Goal: Information Seeking & Learning: Learn about a topic

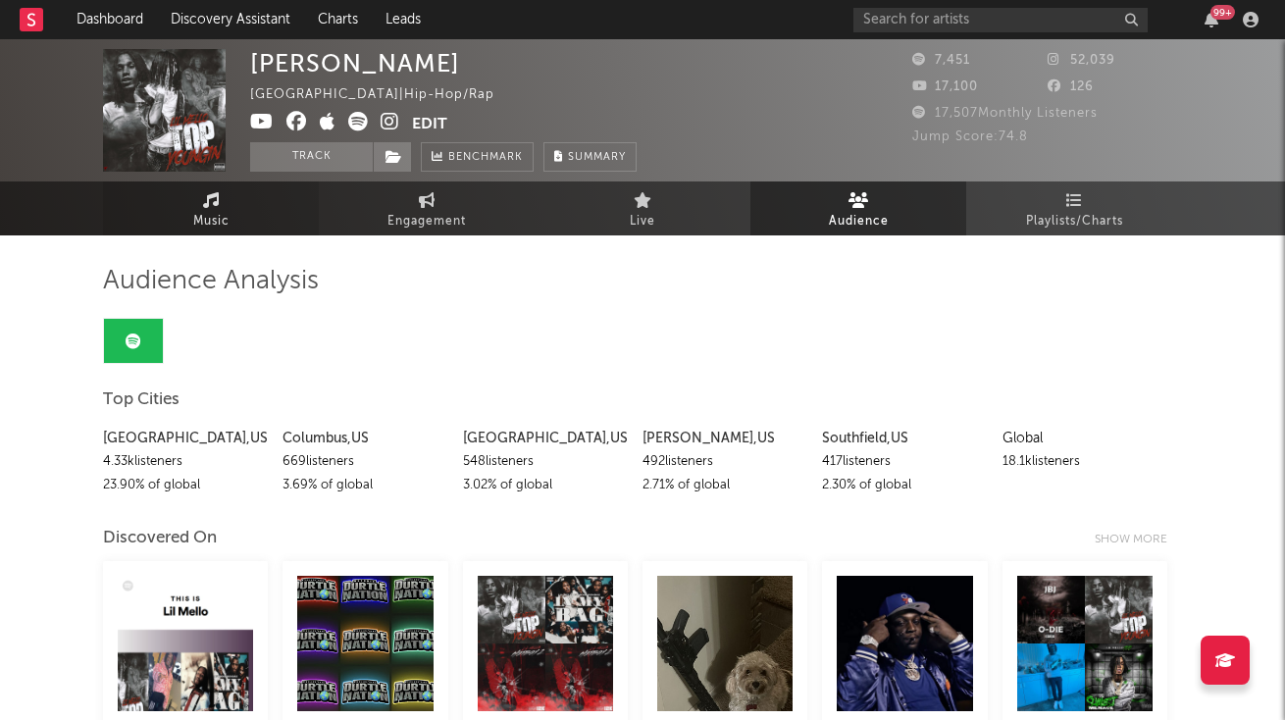
click at [248, 225] on link "Music" at bounding box center [211, 208] width 216 height 54
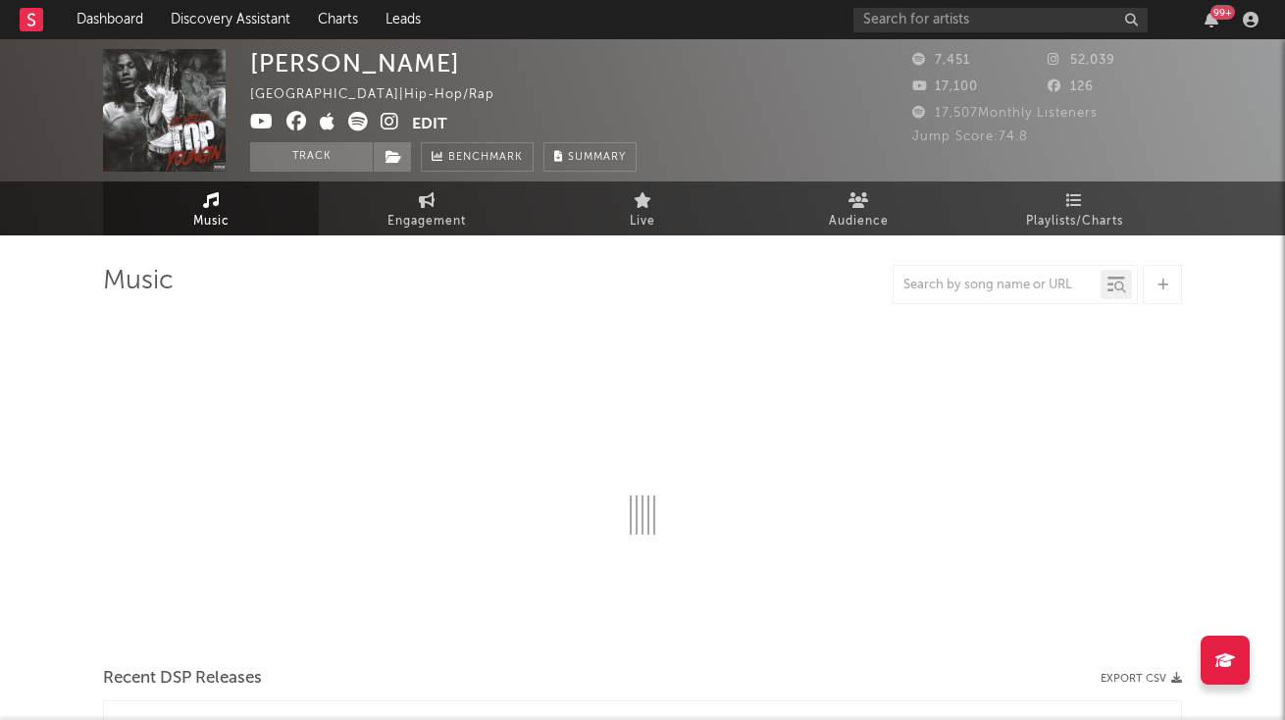
select select "6m"
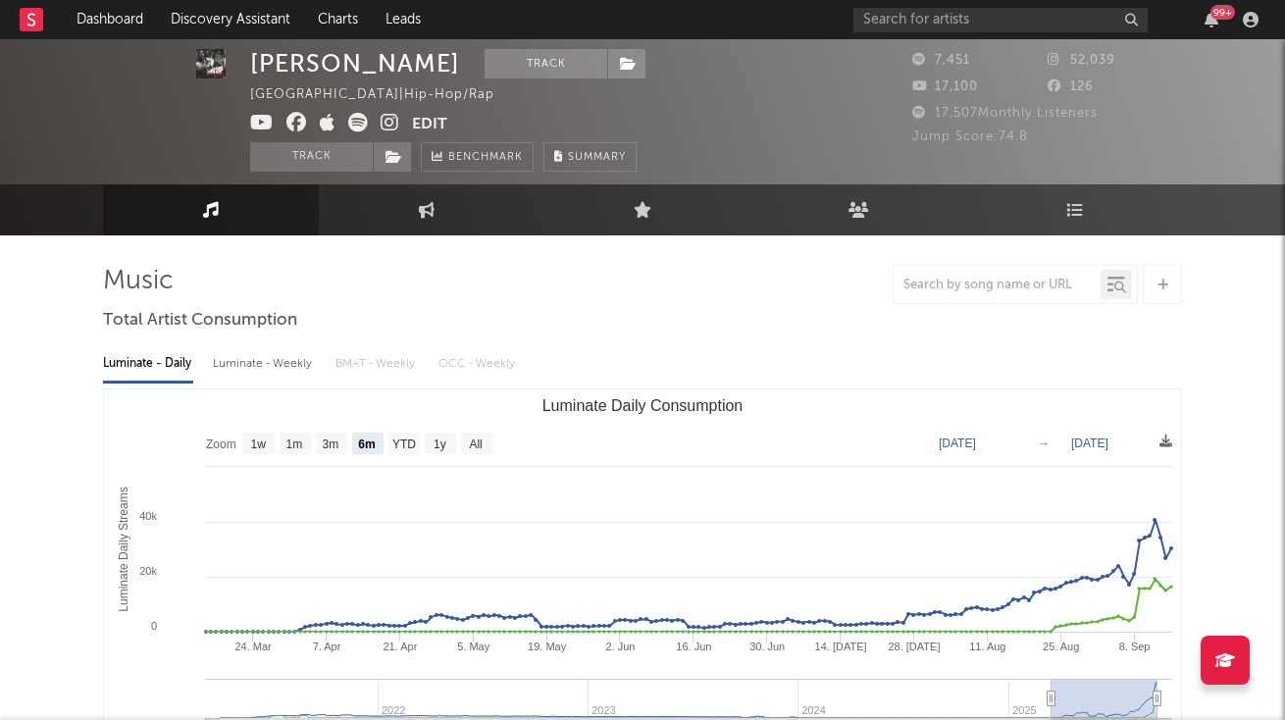
scroll to position [12, 0]
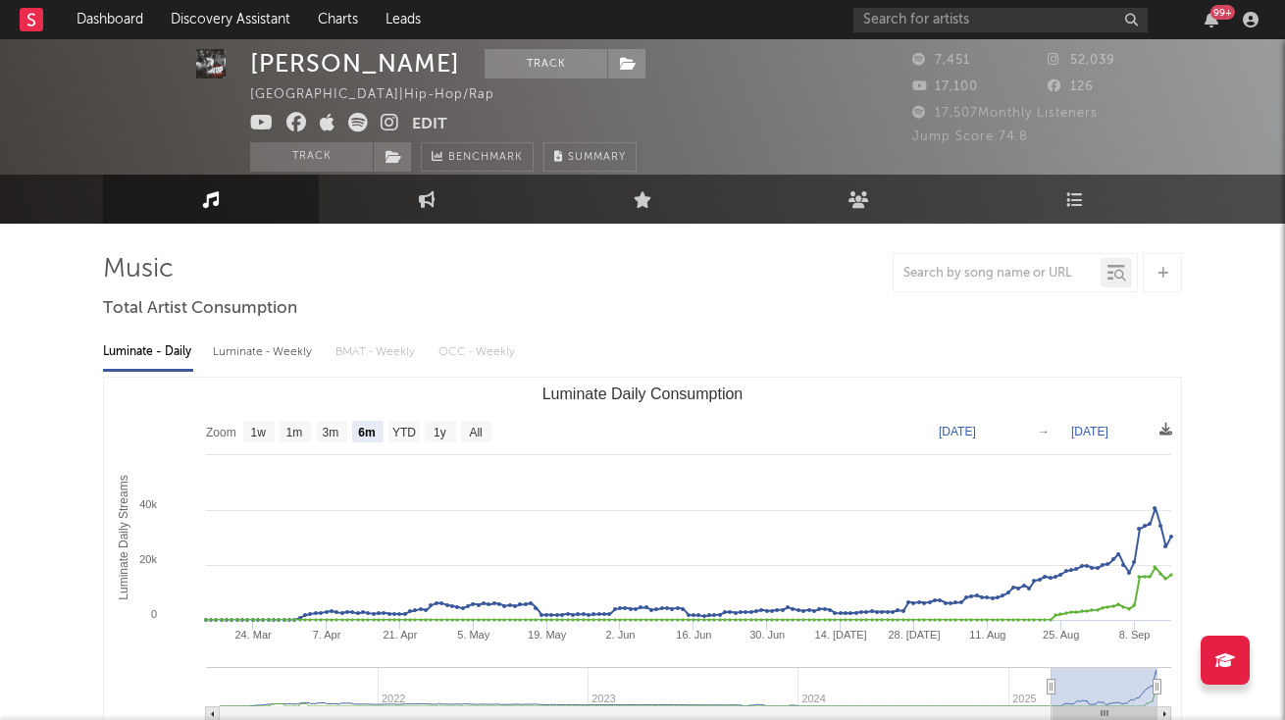
click at [259, 357] on div "Luminate - Weekly" at bounding box center [264, 351] width 103 height 33
select select "6m"
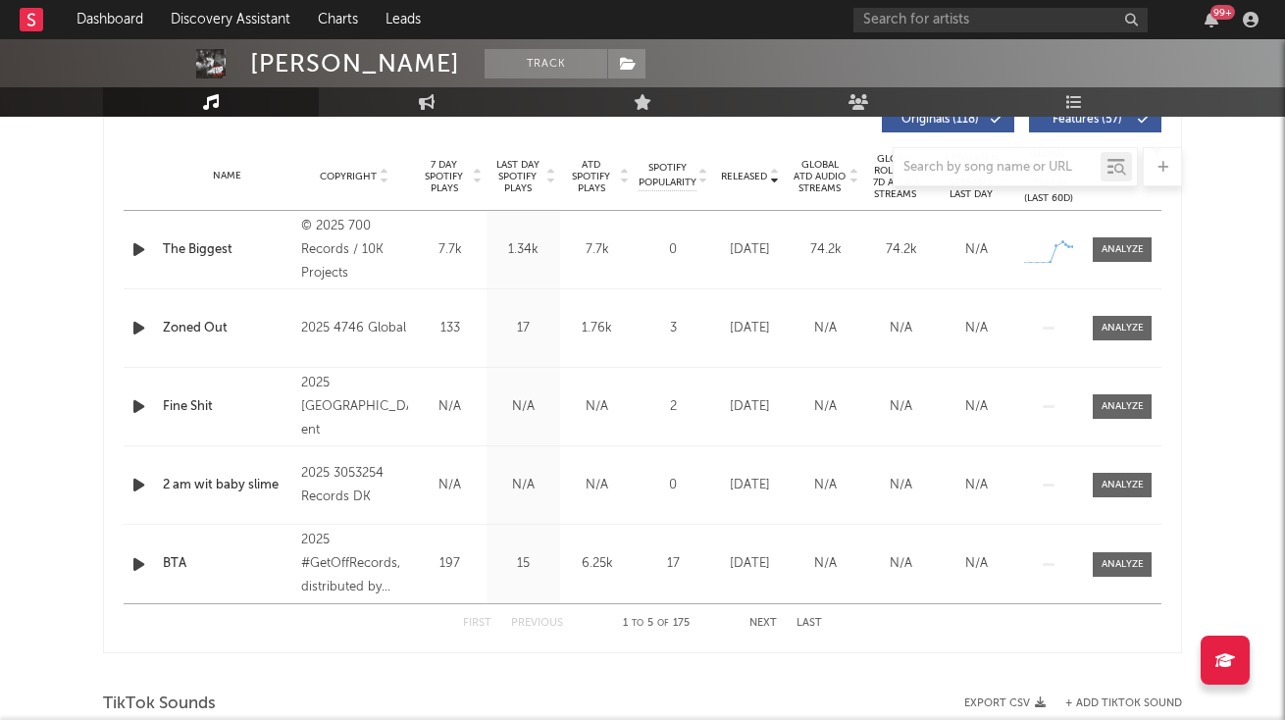
scroll to position [765, 0]
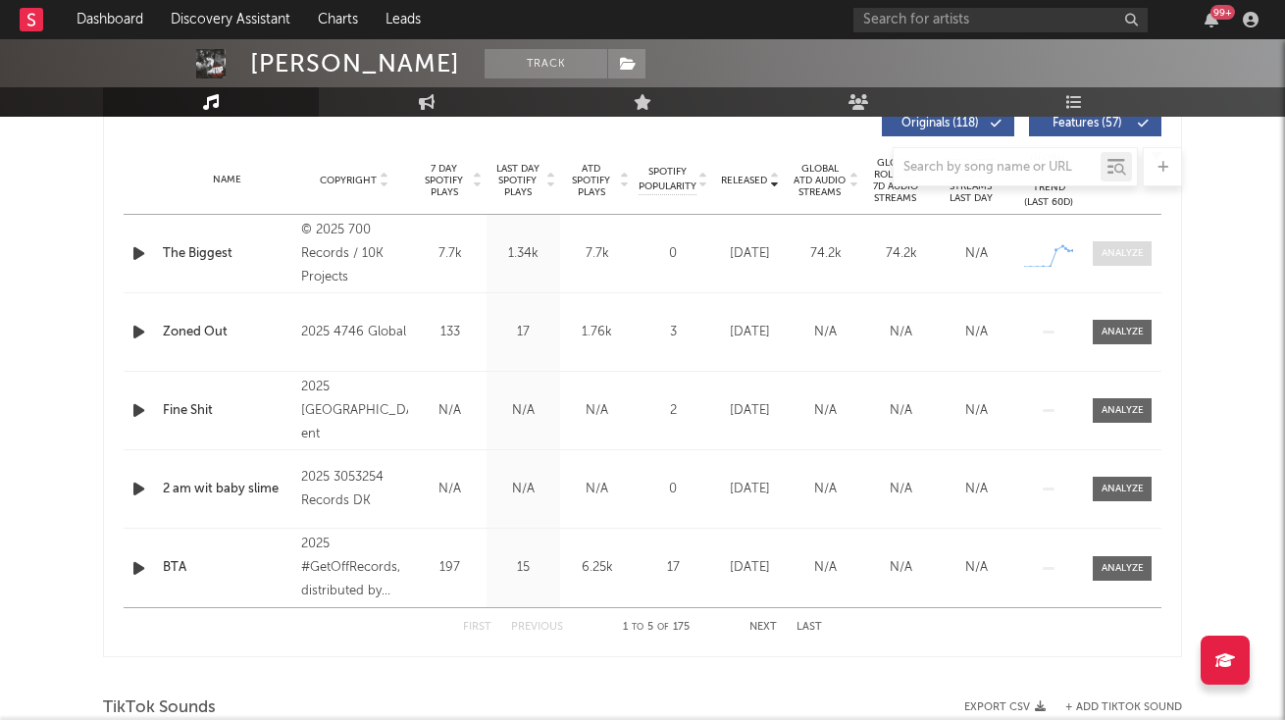
click at [1107, 264] on span at bounding box center [1121, 253] width 59 height 25
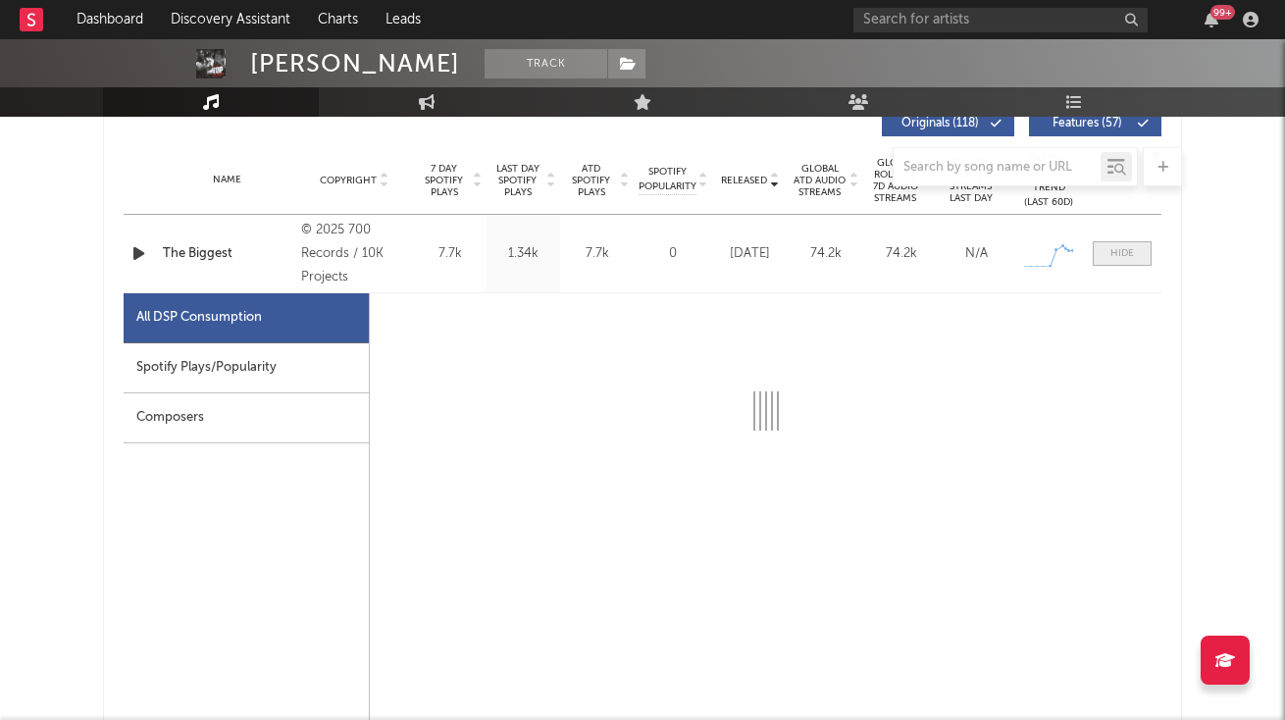
select select "1w"
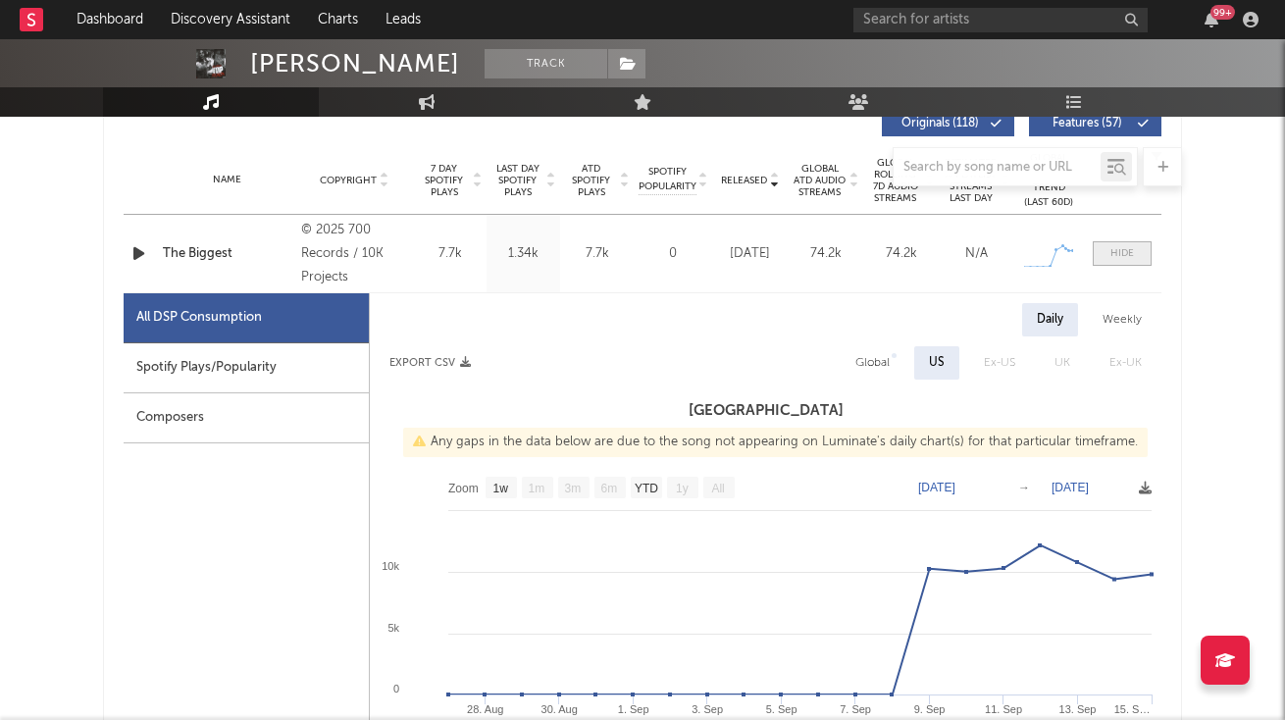
click at [1107, 259] on span at bounding box center [1121, 253] width 59 height 25
